Goal: Check status: Check status

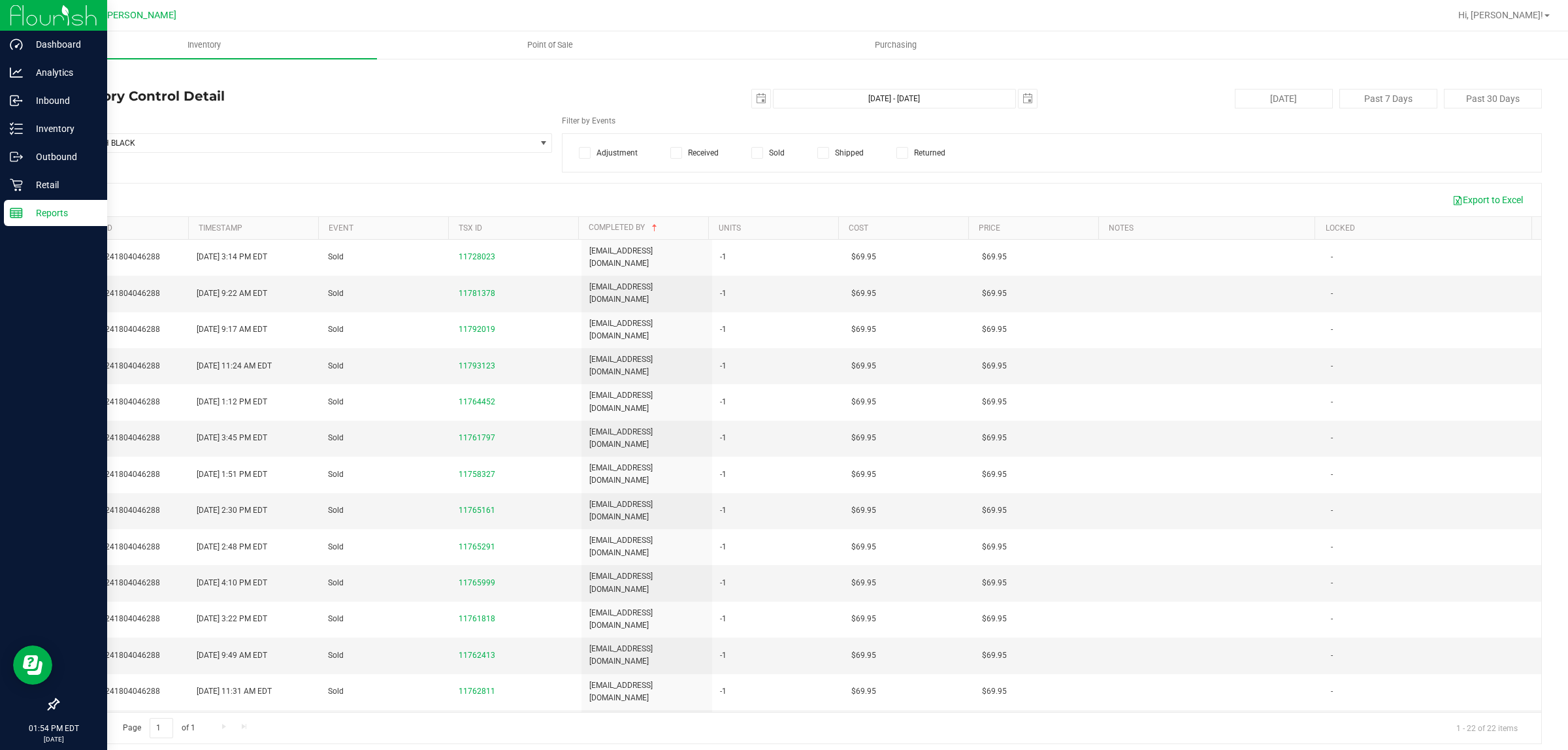
click at [24, 203] on div "Reports" at bounding box center [55, 212] width 103 height 26
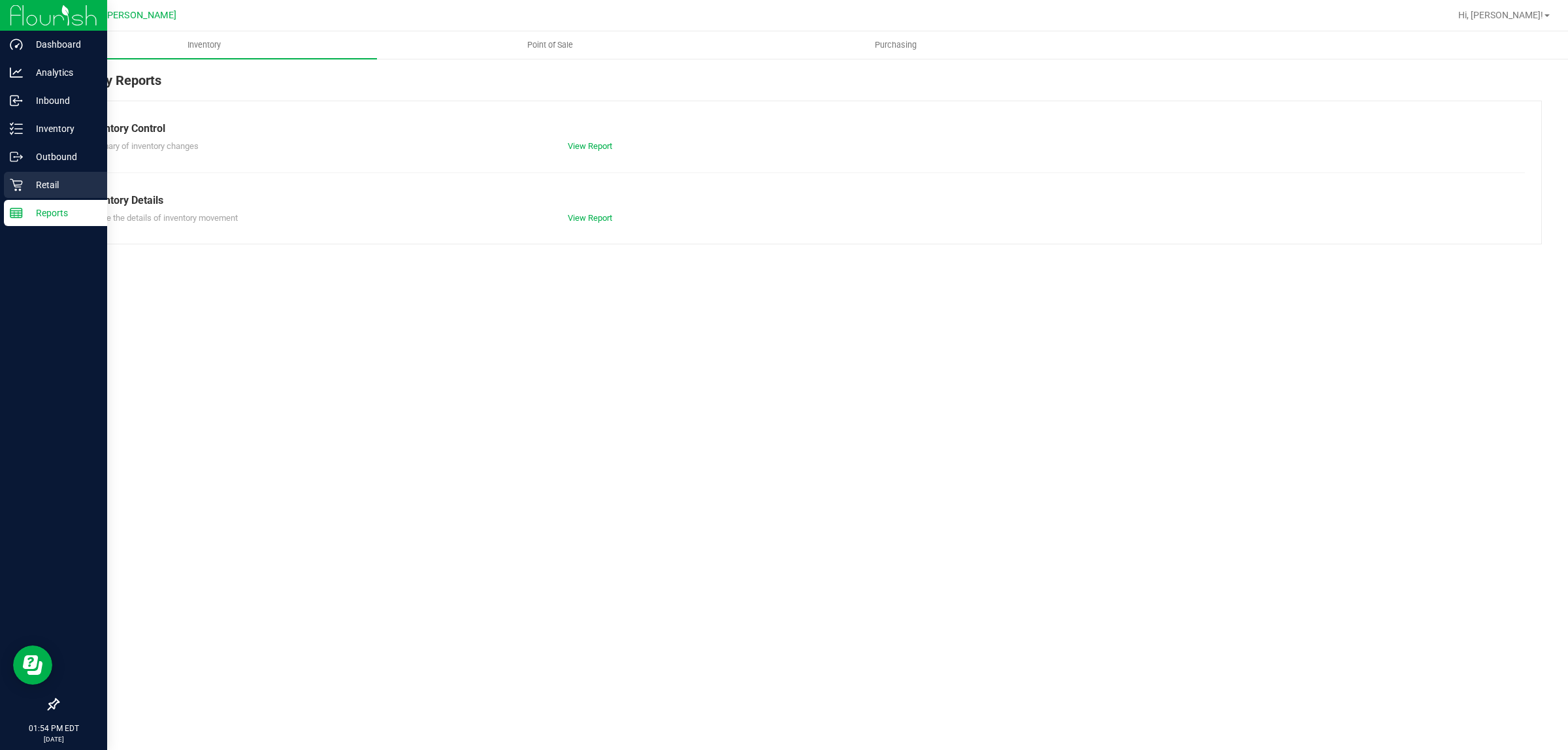
click at [65, 184] on p "Retail" at bounding box center [62, 185] width 79 height 16
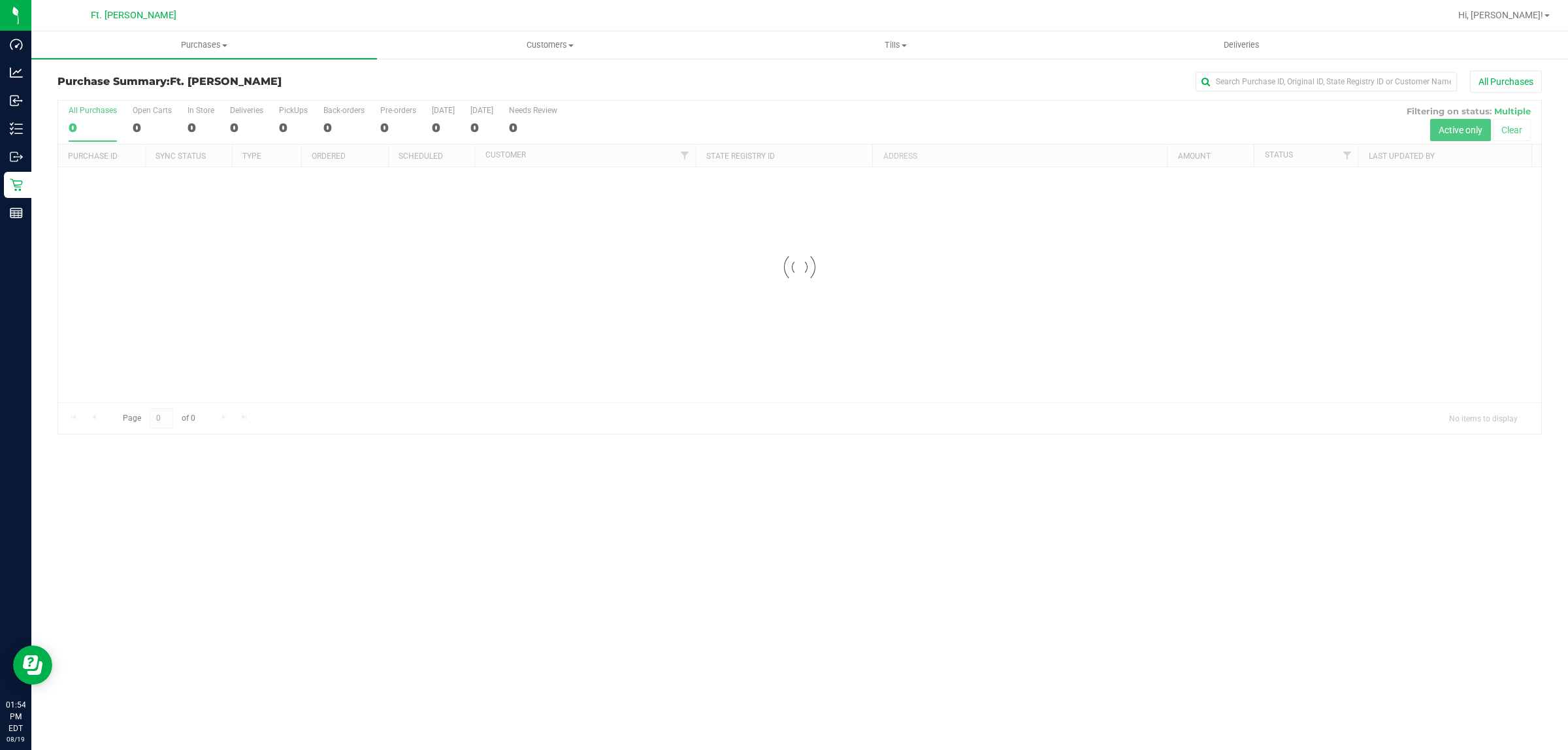
click at [223, 57] on link "Purchases Summary of purchases Fulfillment All purchases" at bounding box center [204, 45] width 346 height 27
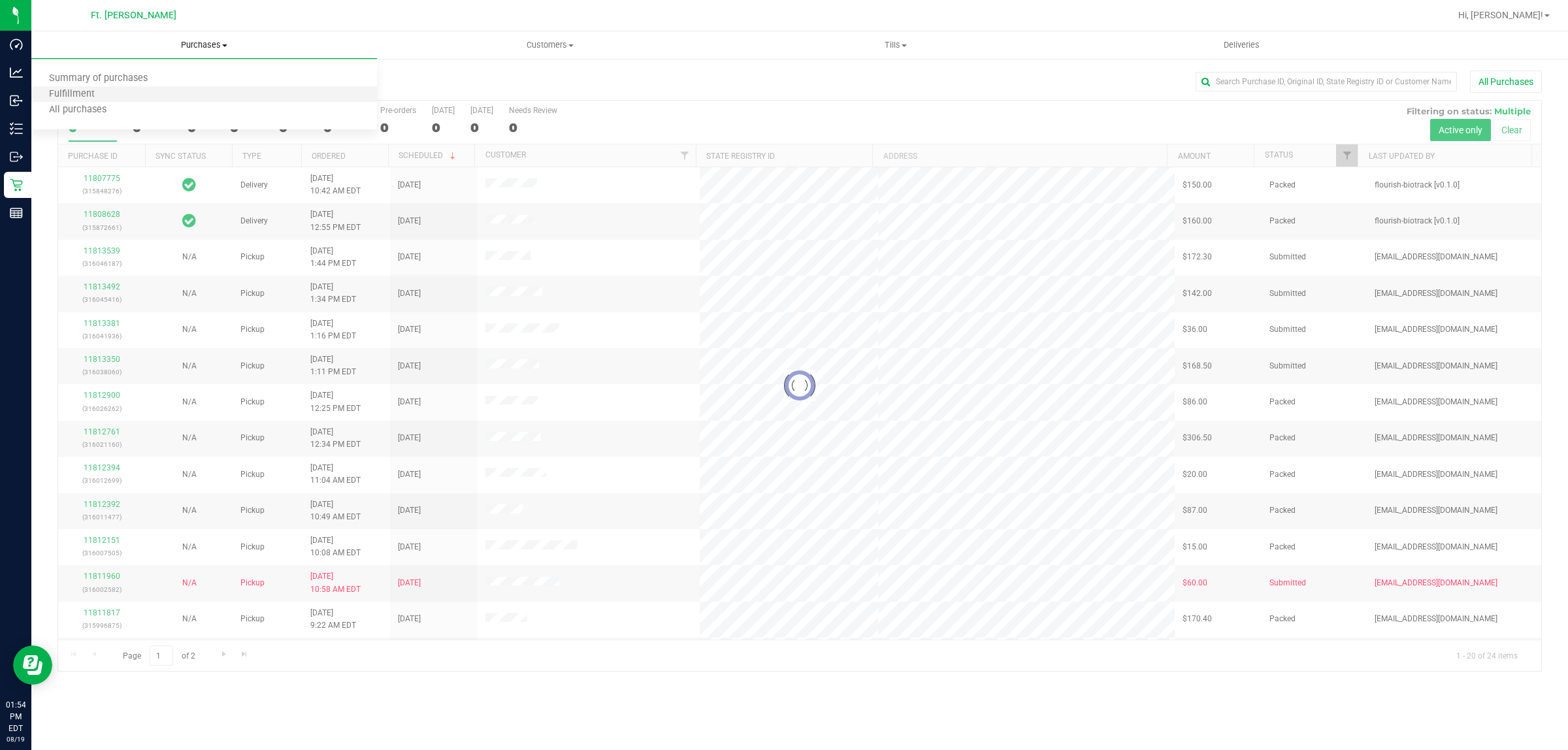
click at [207, 87] on li "Fulfillment" at bounding box center [204, 95] width 346 height 16
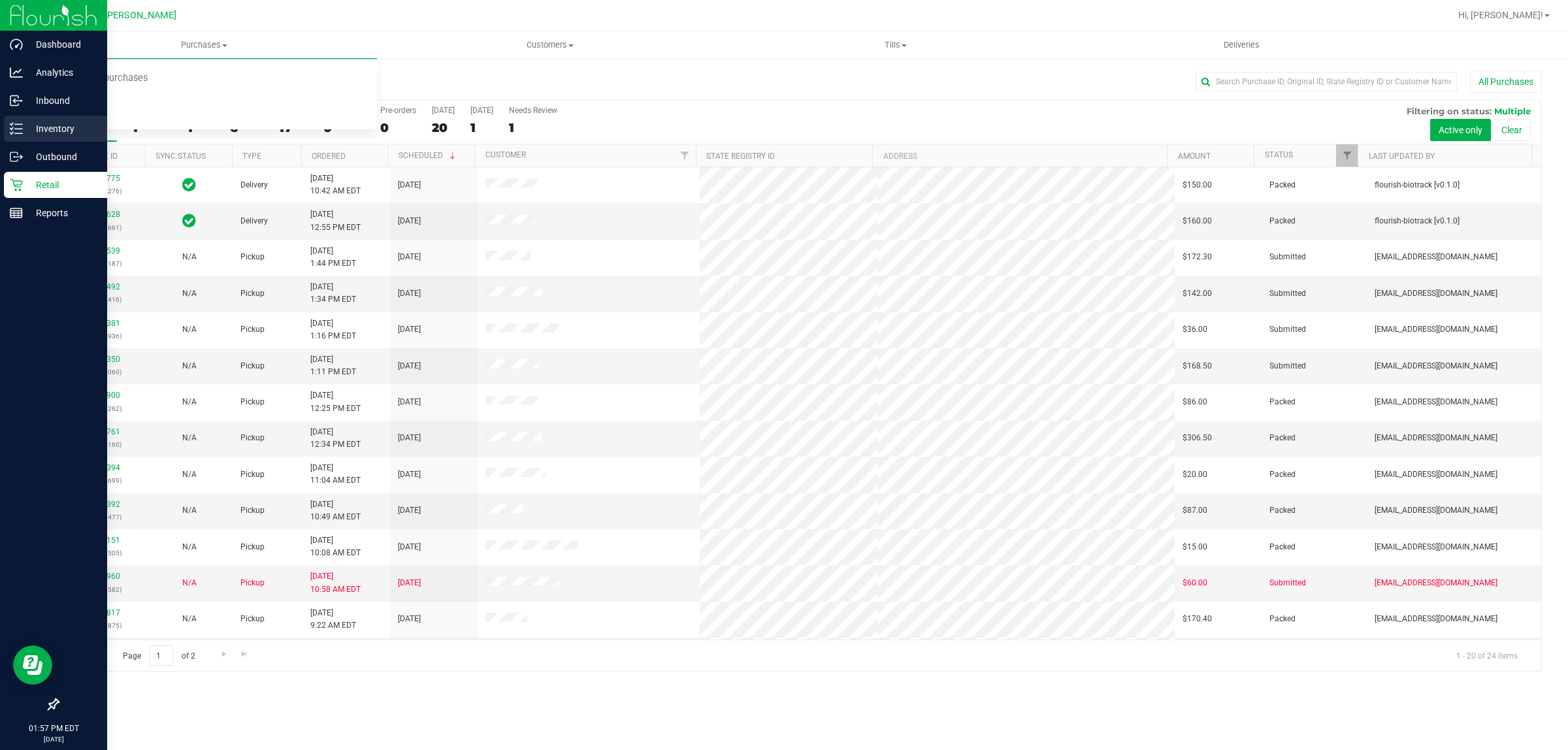
click at [54, 137] on div "Inventory" at bounding box center [55, 128] width 103 height 26
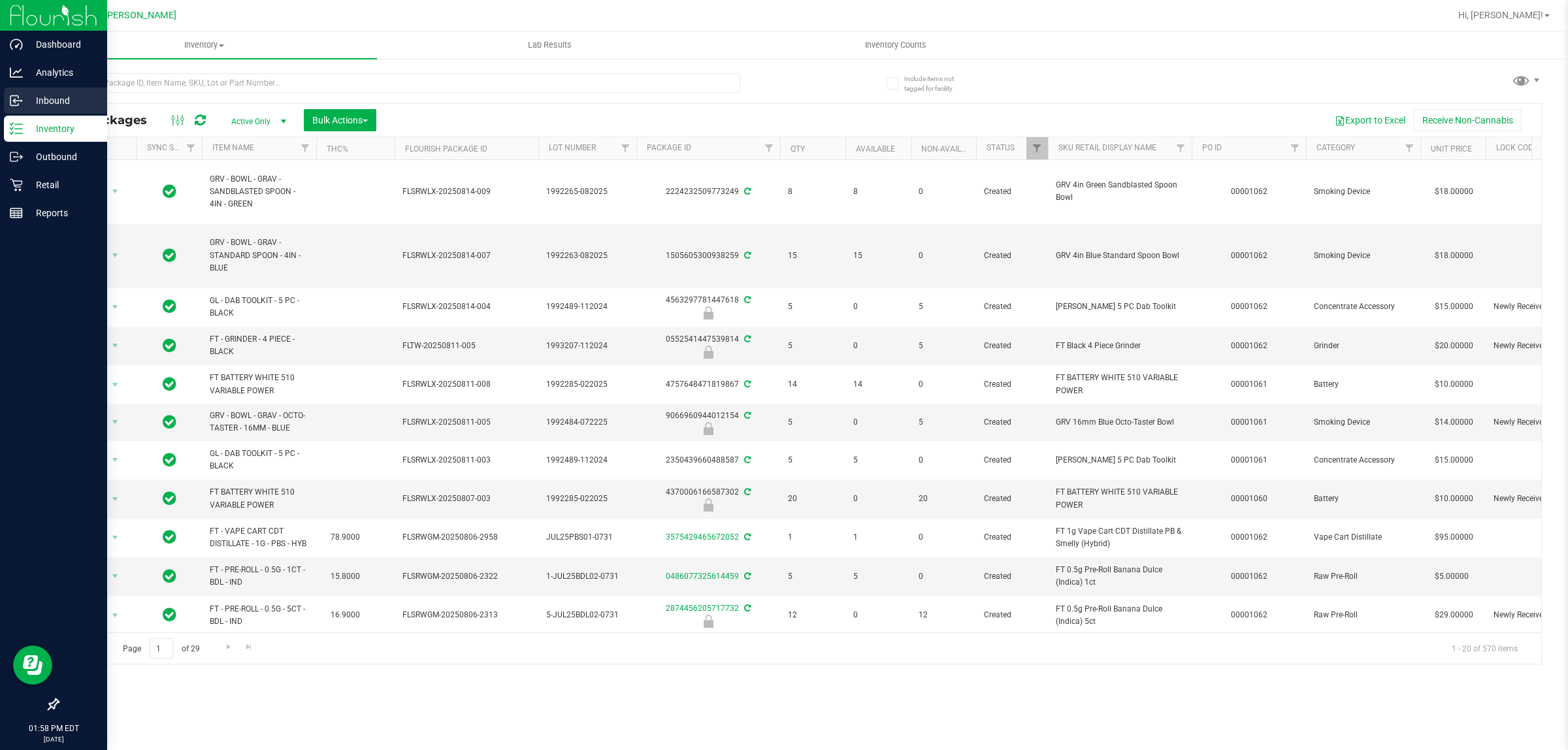
click at [24, 99] on p "Inbound" at bounding box center [62, 101] width 79 height 16
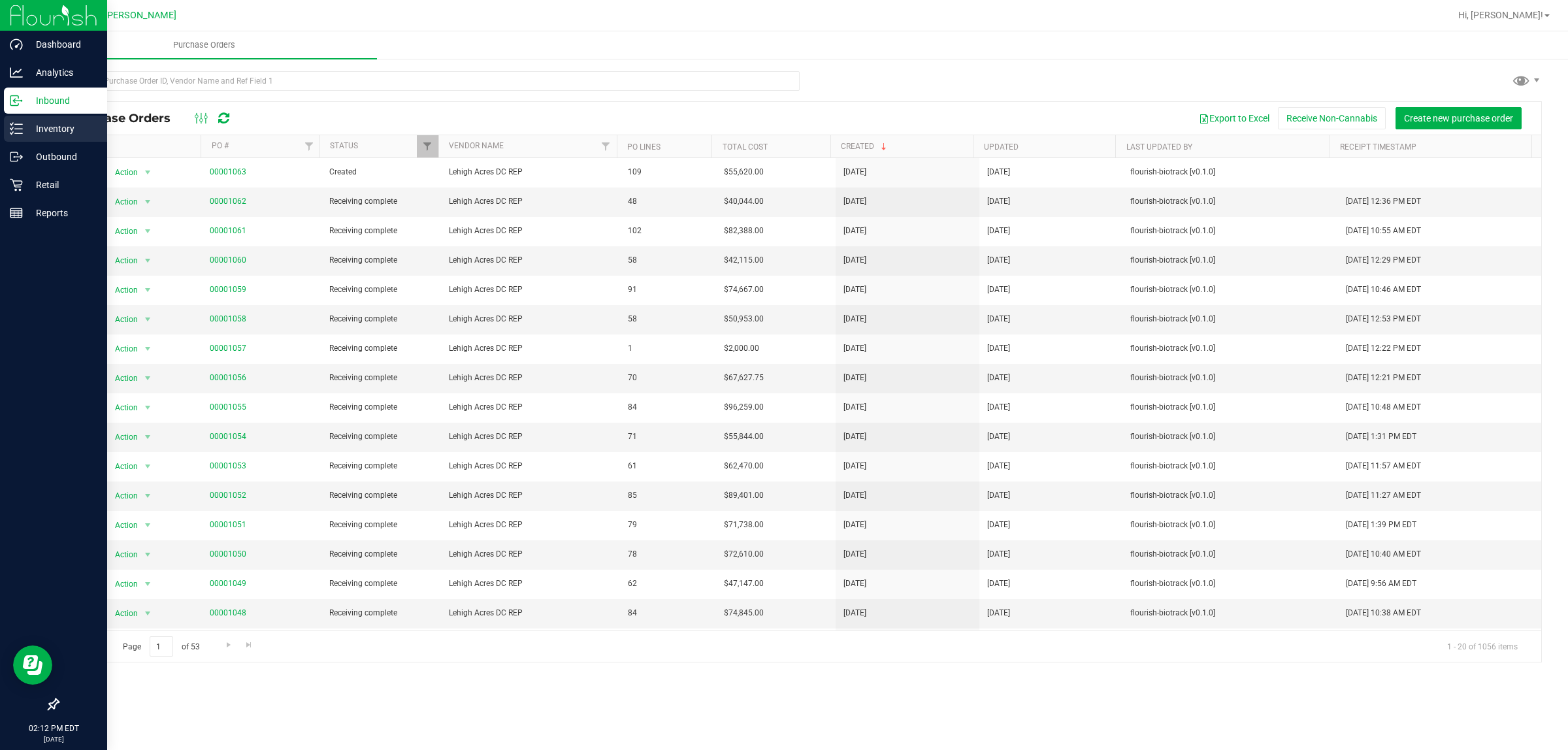
click at [18, 129] on line at bounding box center [18, 129] width 7 height 0
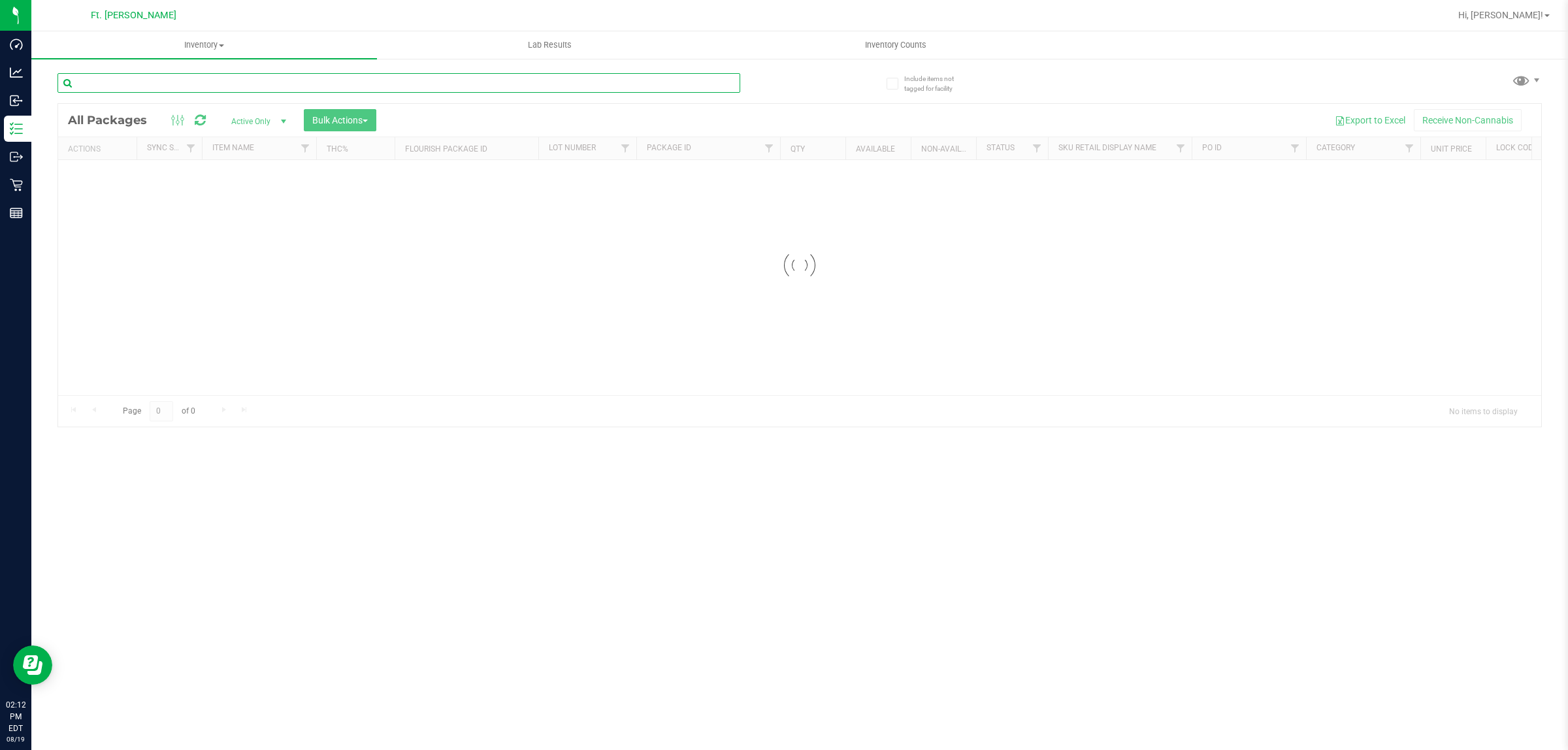
click at [319, 79] on input "text" at bounding box center [398, 82] width 683 height 20
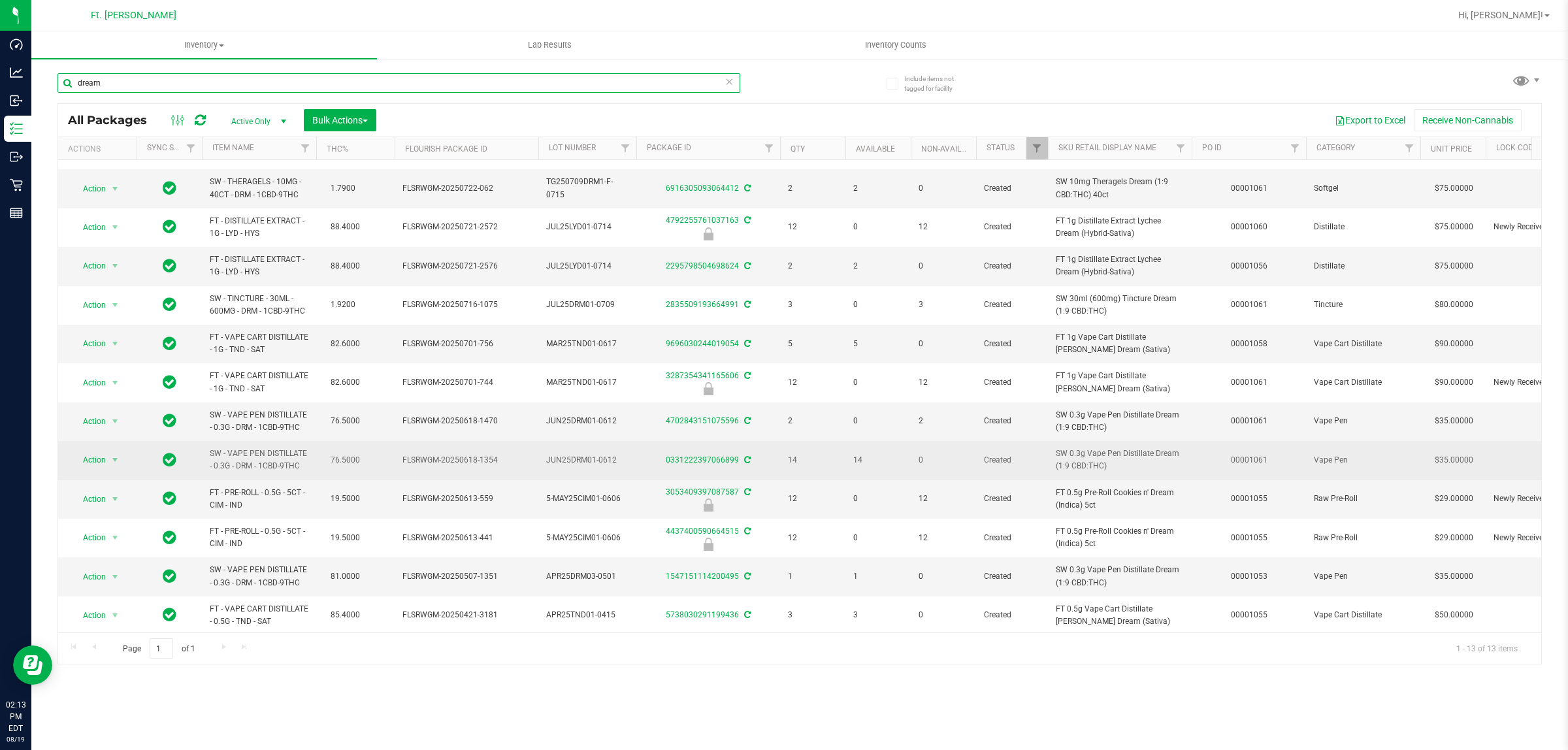
scroll to position [45, 0]
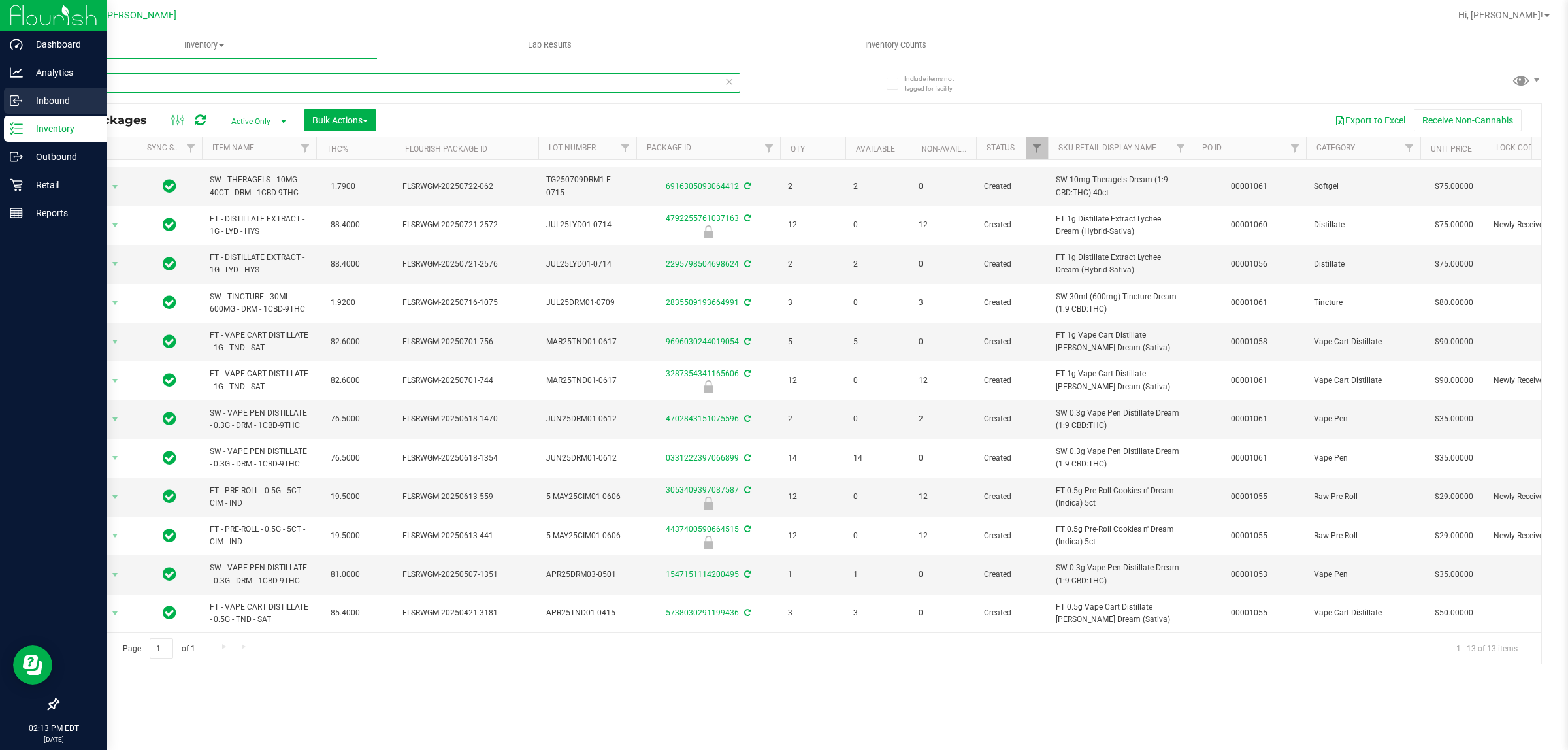
drag, startPoint x: 190, startPoint y: 83, endPoint x: 0, endPoint y: 93, distance: 190.3
click at [0, 93] on div "Dashboard Analytics Inbound Inventory Outbound Retail Reports 02:13 PM EDT [DAT…" at bounding box center [784, 375] width 1568 height 750
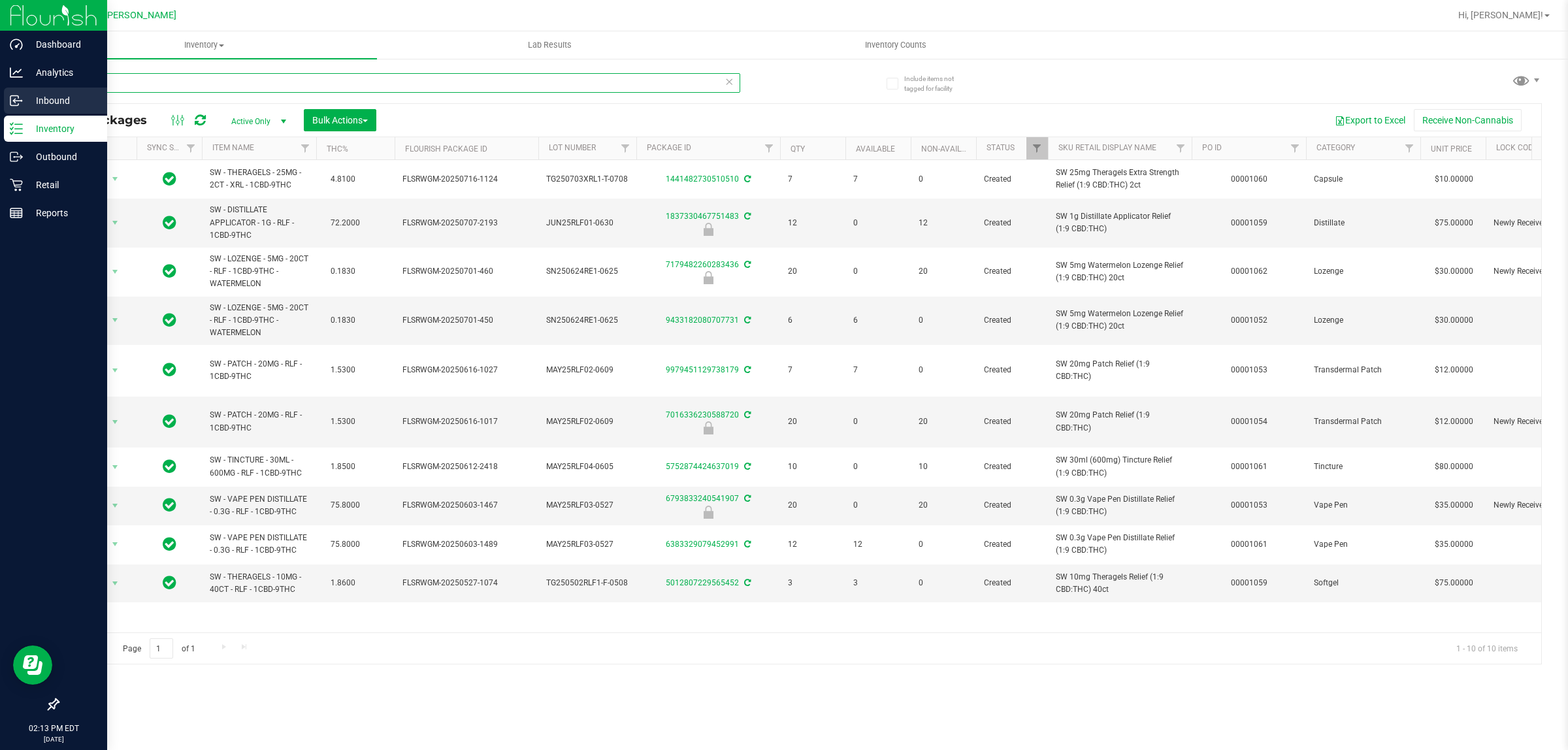
type input "relief"
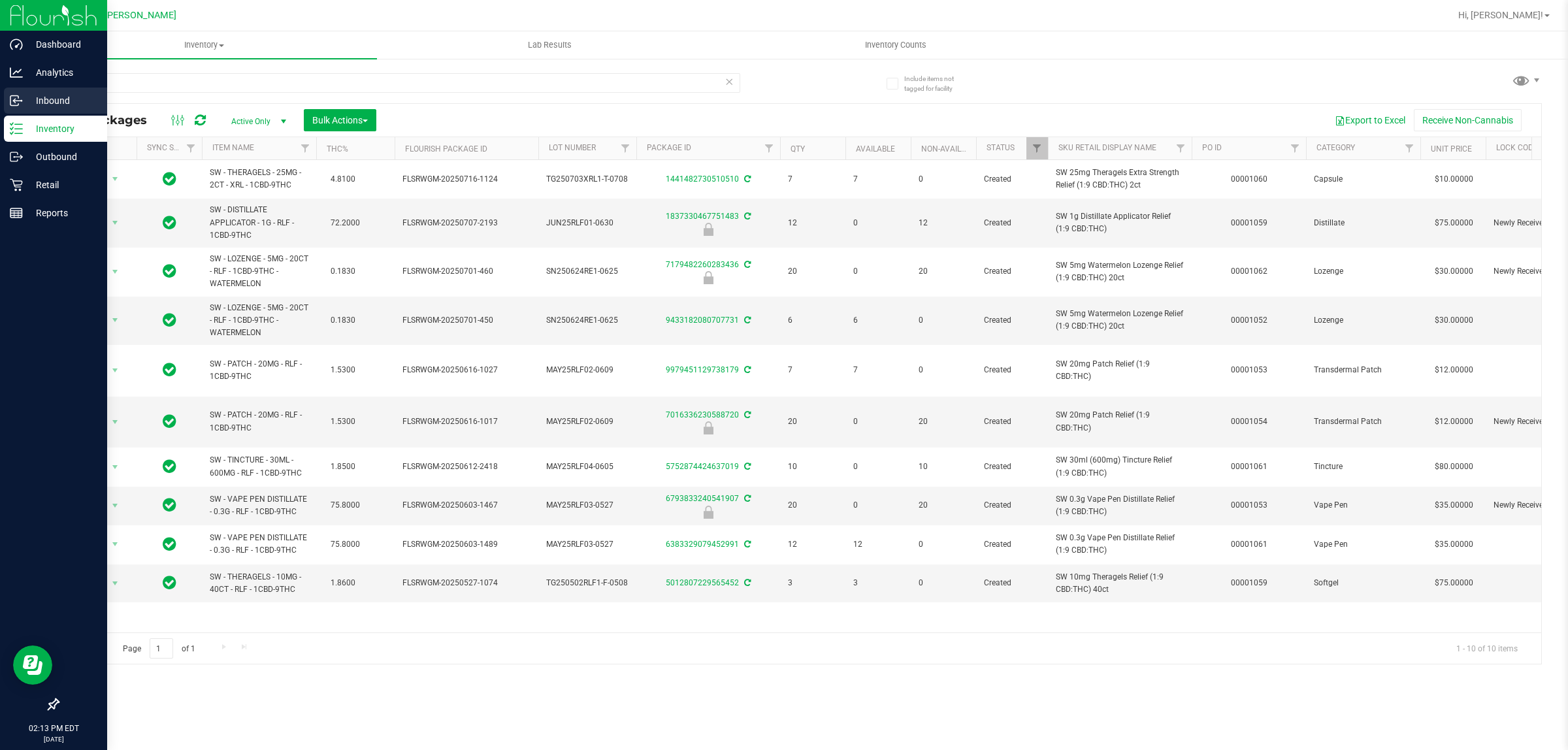
click at [17, 107] on icon at bounding box center [16, 101] width 13 height 13
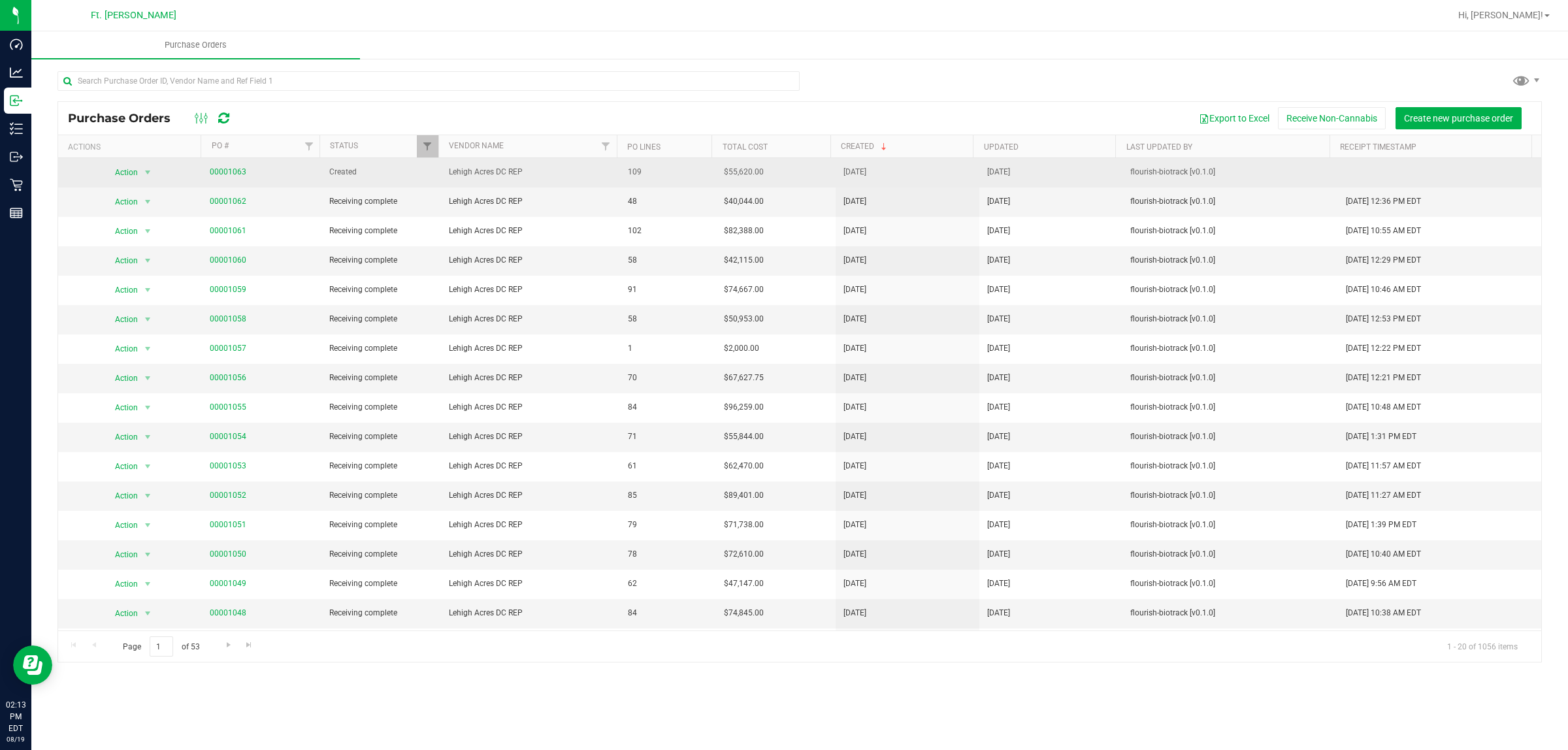
click at [223, 166] on span "00001063" at bounding box center [228, 172] width 37 height 13
click at [226, 170] on link "00001063" at bounding box center [228, 172] width 37 height 9
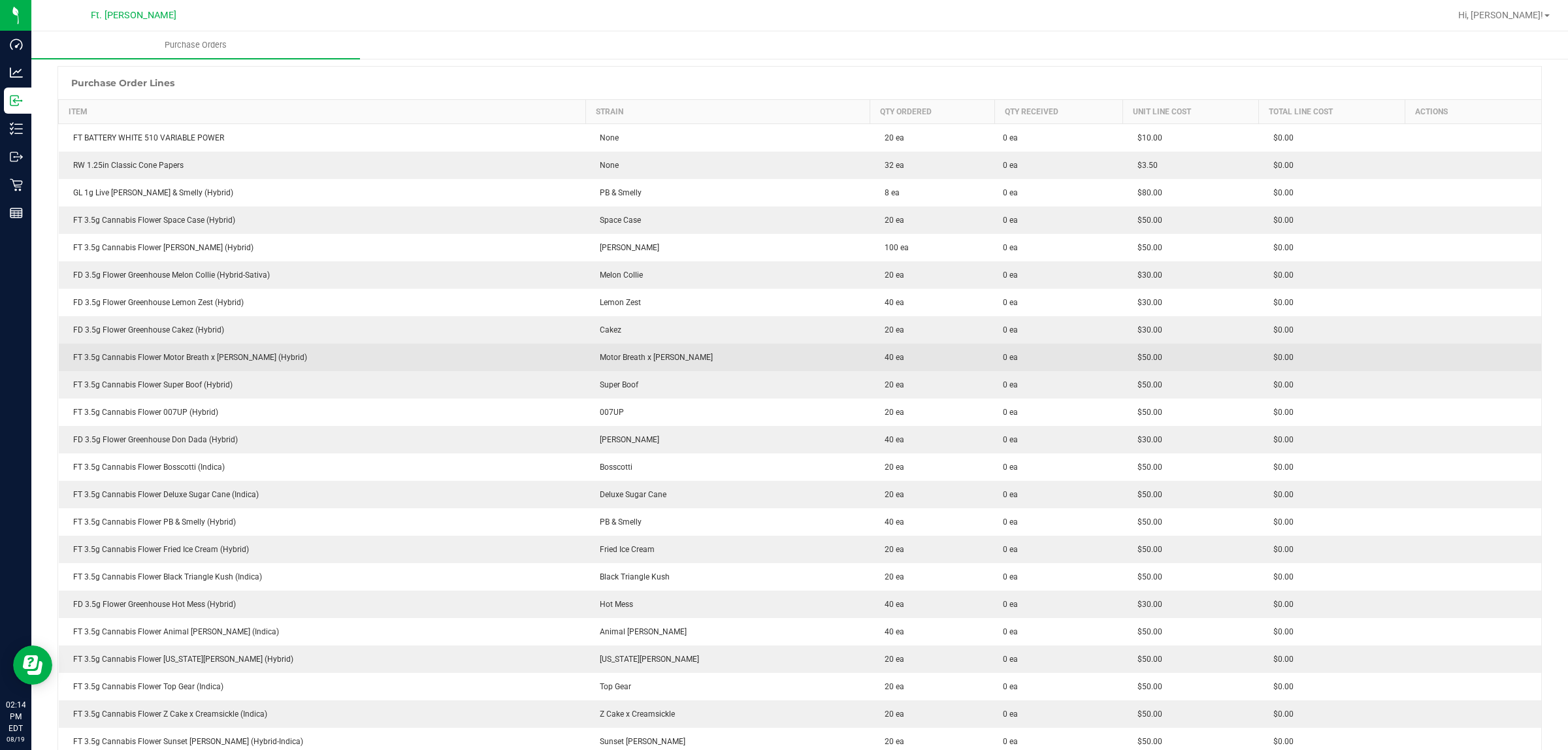
scroll to position [1055, 0]
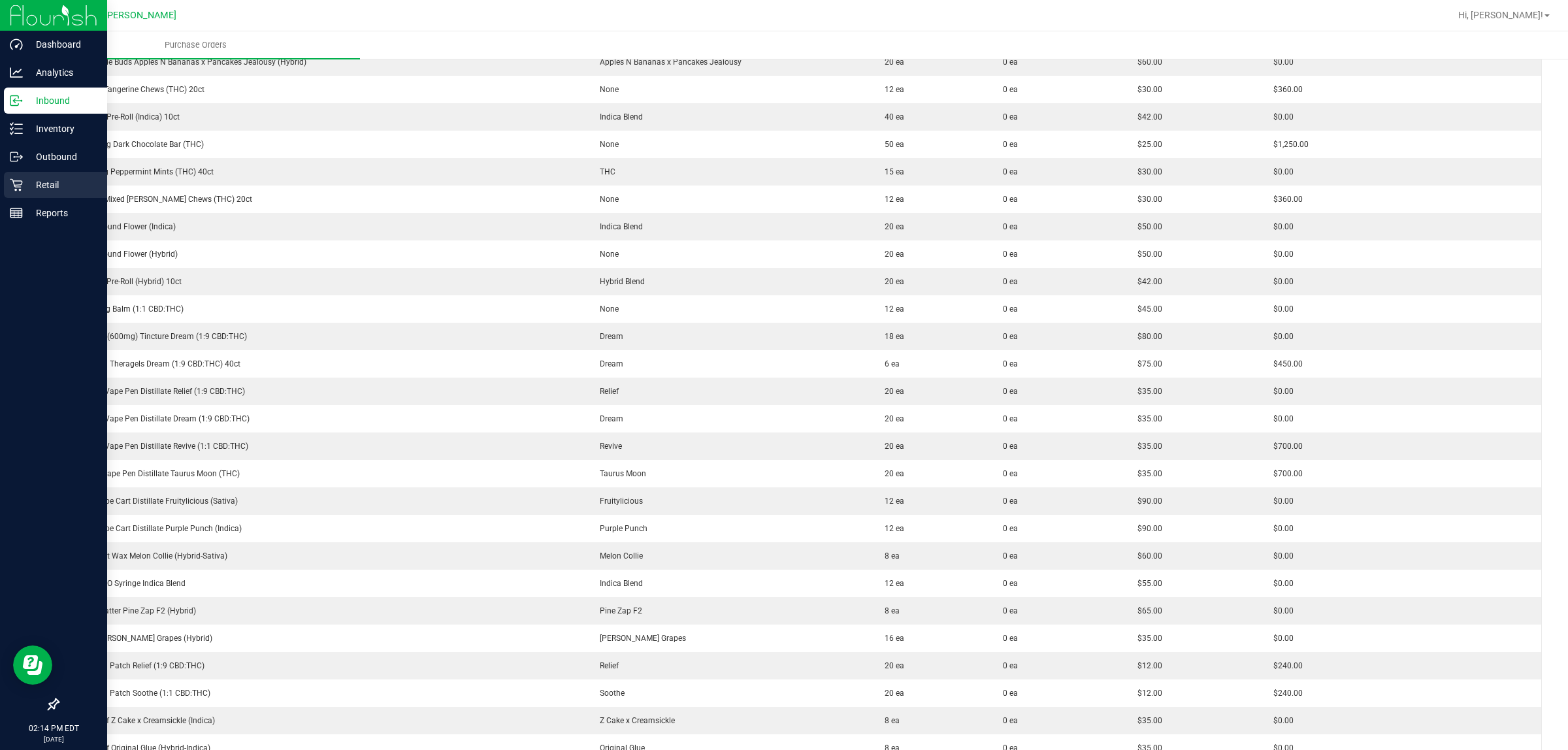
click at [9, 188] on icon at bounding box center [16, 185] width 13 height 13
